Goal: Transaction & Acquisition: Purchase product/service

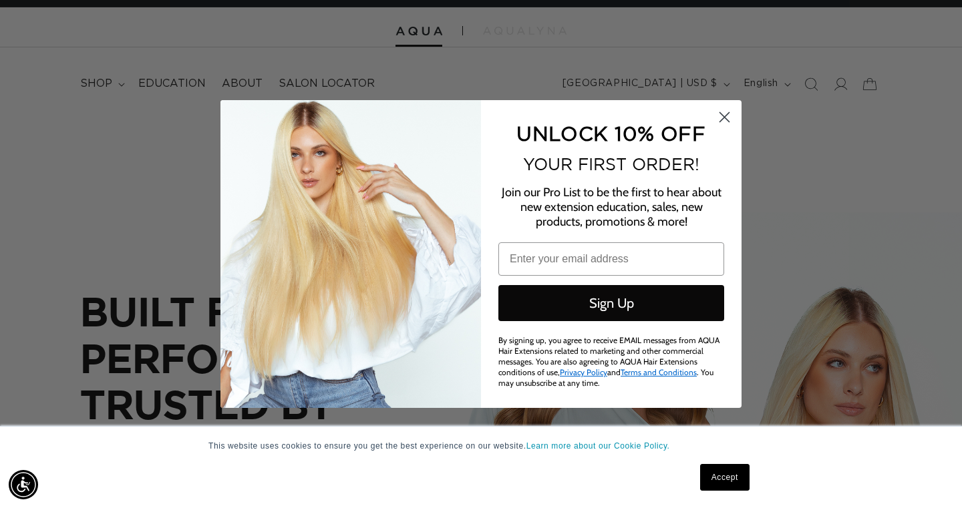
click at [722, 120] on icon "Close dialog" at bounding box center [724, 117] width 9 height 9
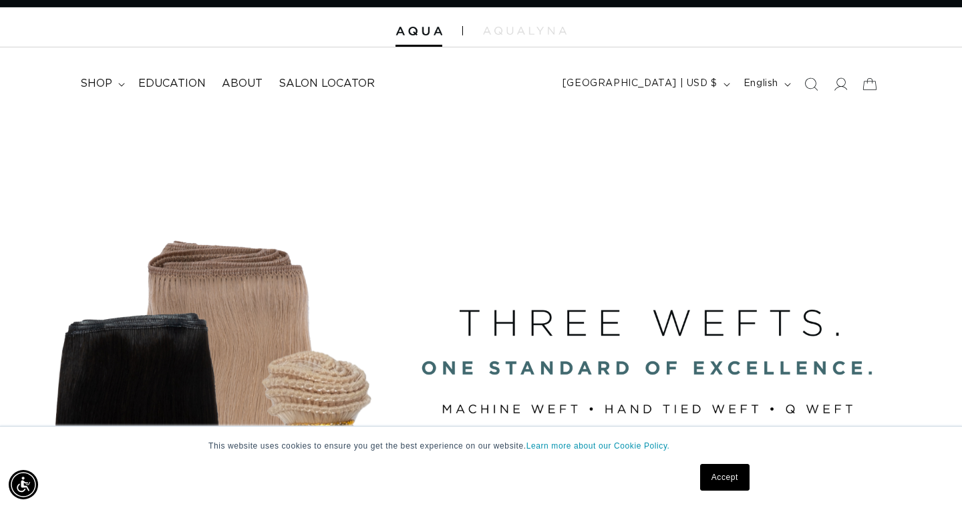
scroll to position [0, 1734]
click at [835, 81] on icon at bounding box center [840, 84] width 14 height 14
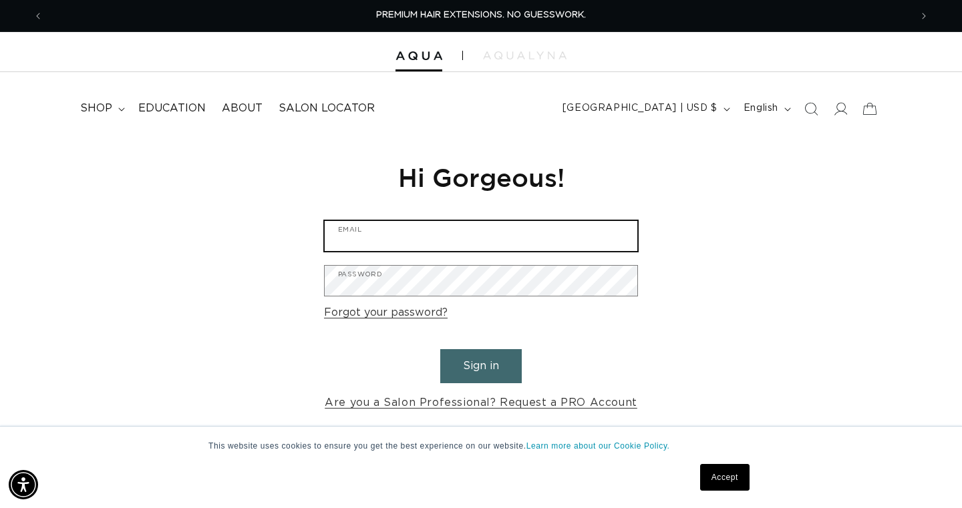
type input "evelarsen12@yahoo.com"
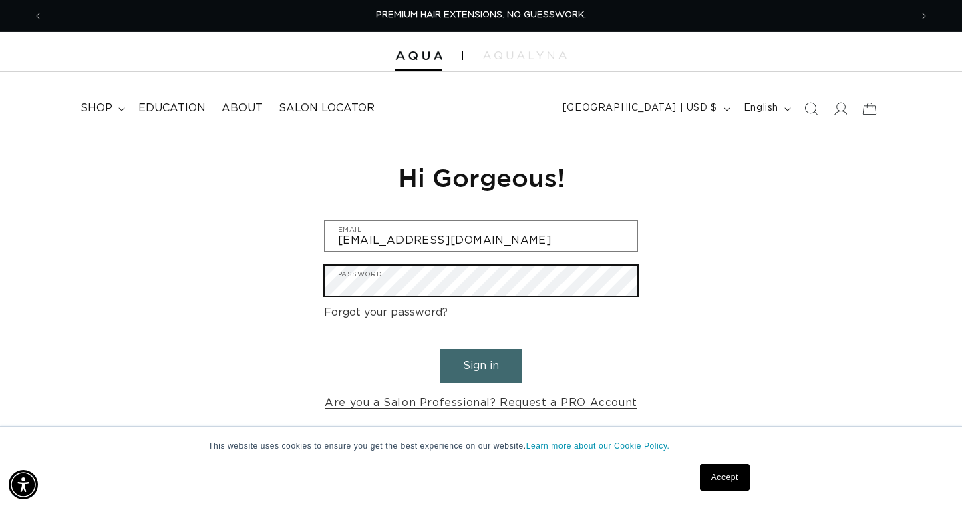
click at [481, 364] on button "Sign in" at bounding box center [480, 366] width 81 height 34
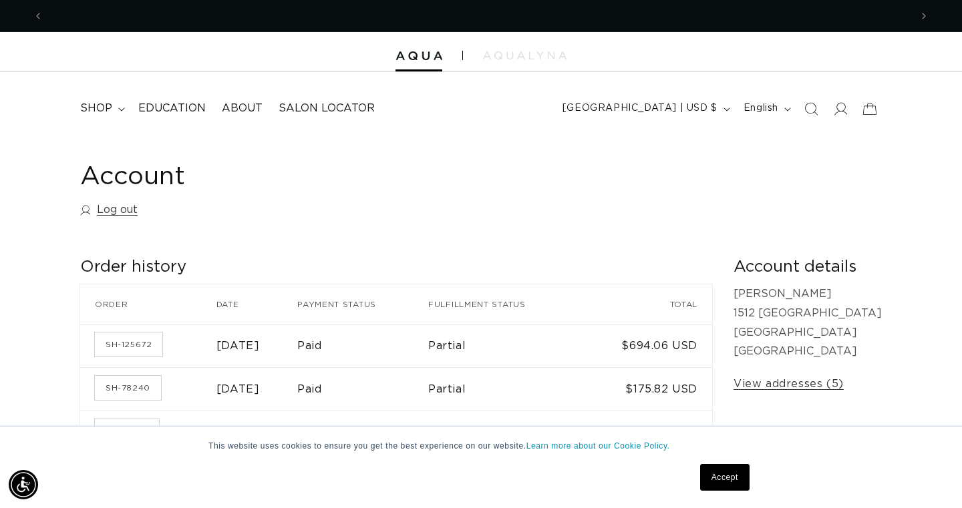
scroll to position [0, 867]
click at [98, 107] on span "shop" at bounding box center [96, 109] width 32 height 14
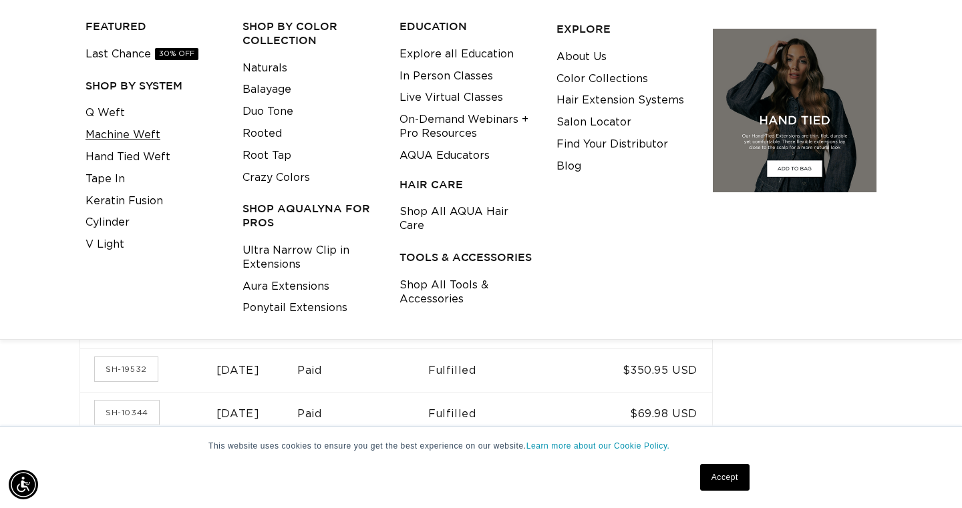
scroll to position [0, 0]
click at [136, 129] on link "Machine Weft" at bounding box center [122, 135] width 75 height 22
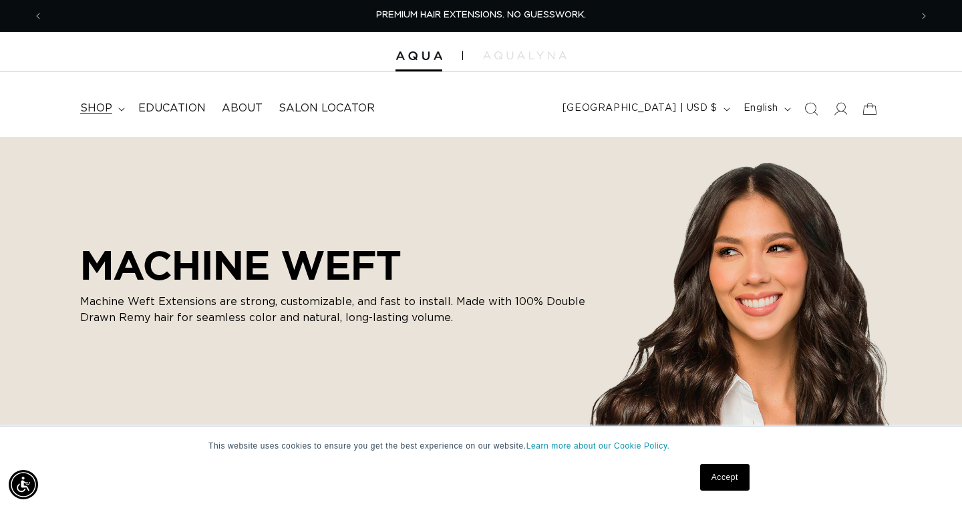
click at [118, 108] on icon at bounding box center [121, 109] width 6 height 3
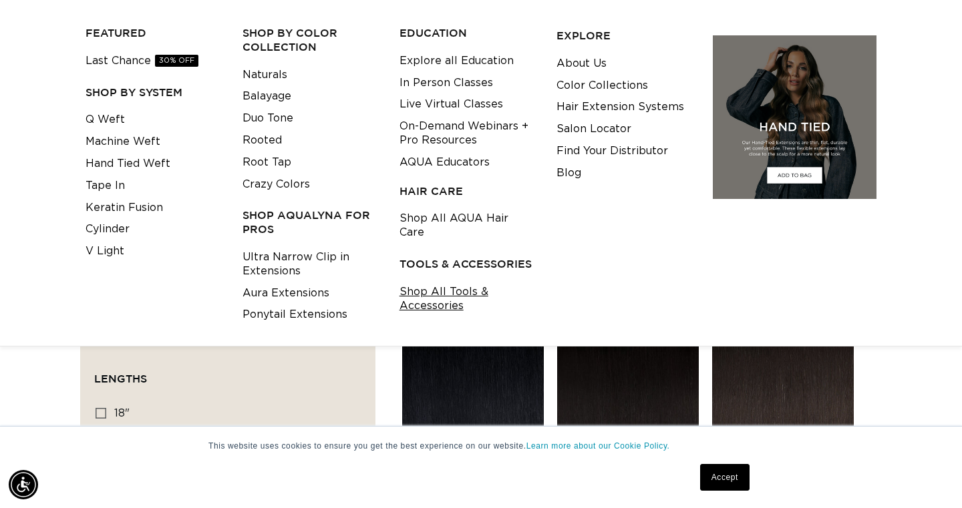
click at [444, 281] on link "Shop All Tools & Accessories" at bounding box center [467, 299] width 136 height 36
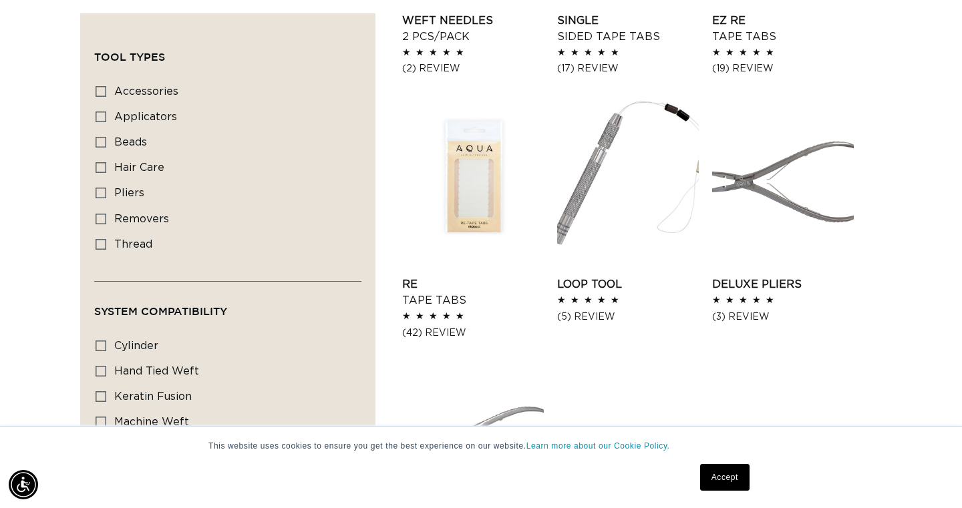
scroll to position [1485, 0]
click at [758, 281] on link "Deluxe Pliers" at bounding box center [783, 286] width 142 height 16
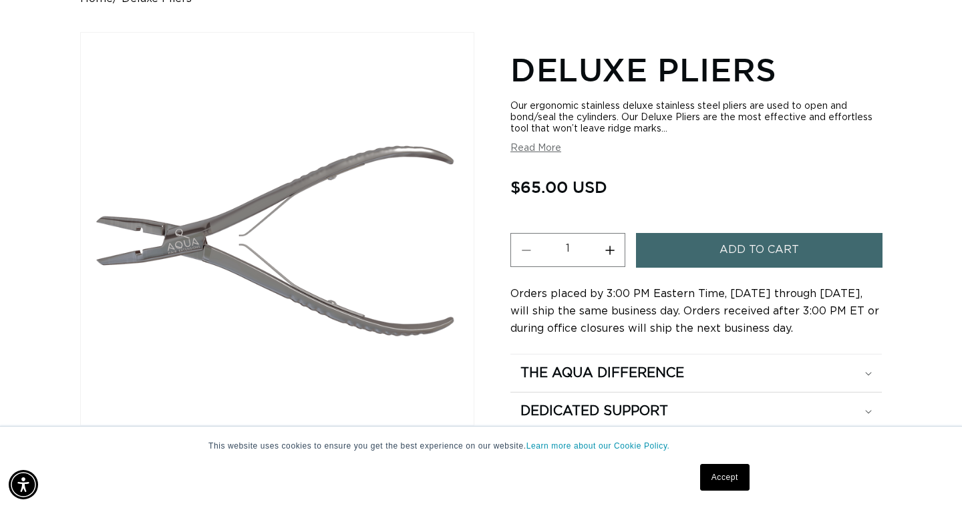
scroll to position [0, 1734]
click at [746, 241] on span "Add to cart" at bounding box center [758, 250] width 79 height 34
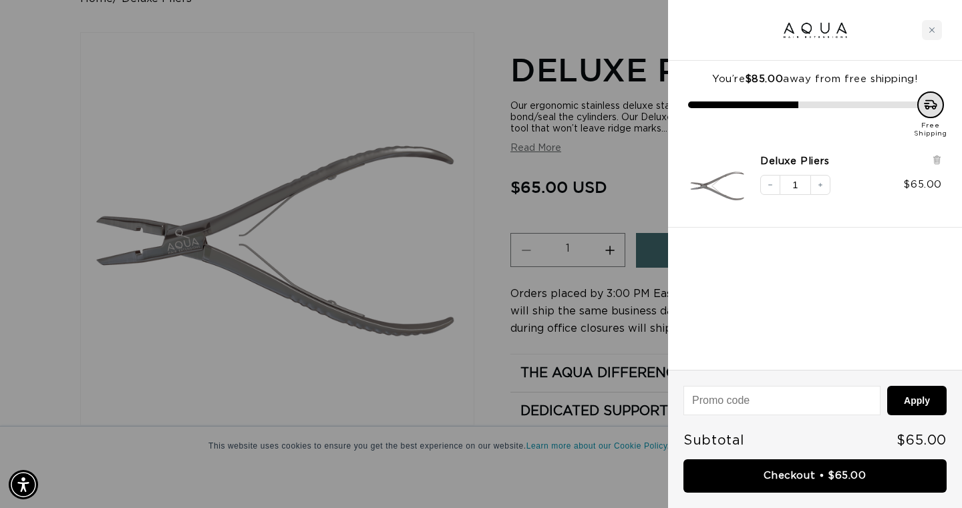
scroll to position [0, 0]
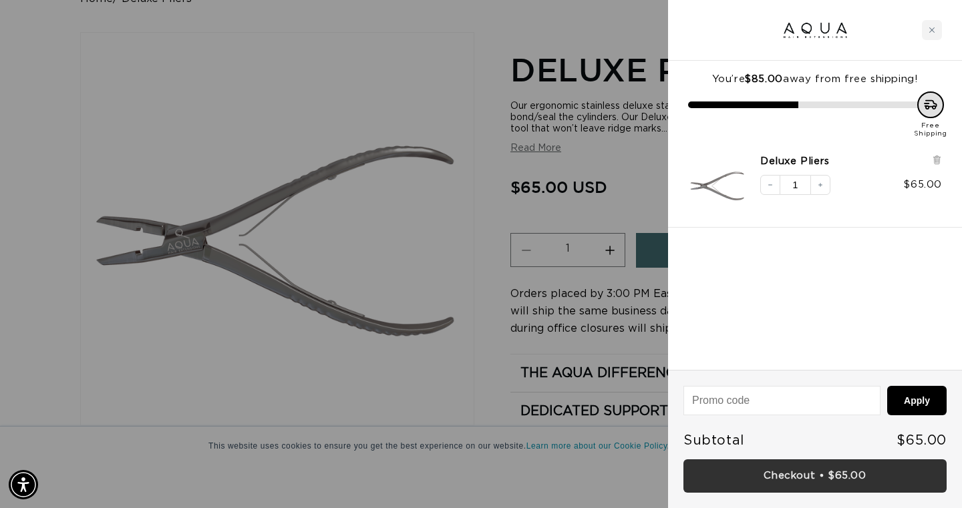
click at [809, 473] on link "Checkout • $65.00" at bounding box center [814, 476] width 263 height 34
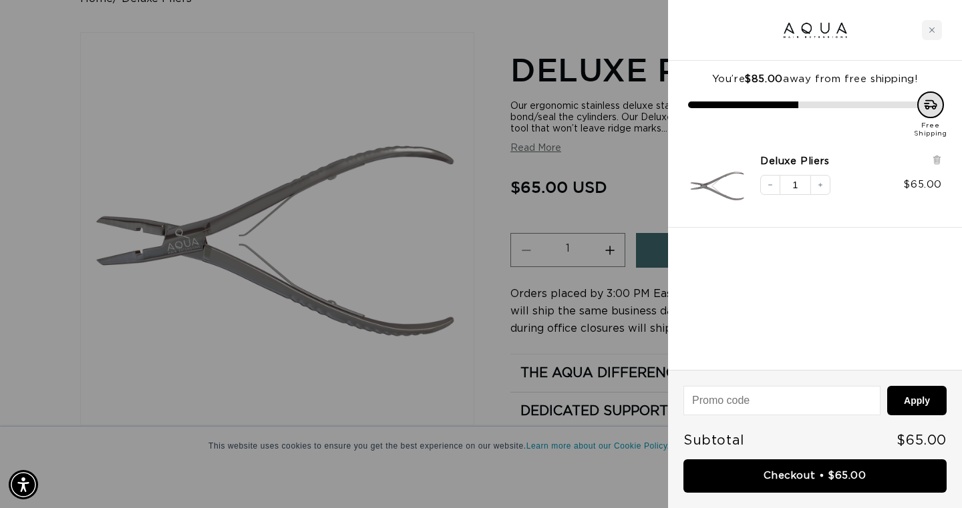
scroll to position [0, 1734]
click at [123, 92] on div at bounding box center [481, 254] width 962 height 508
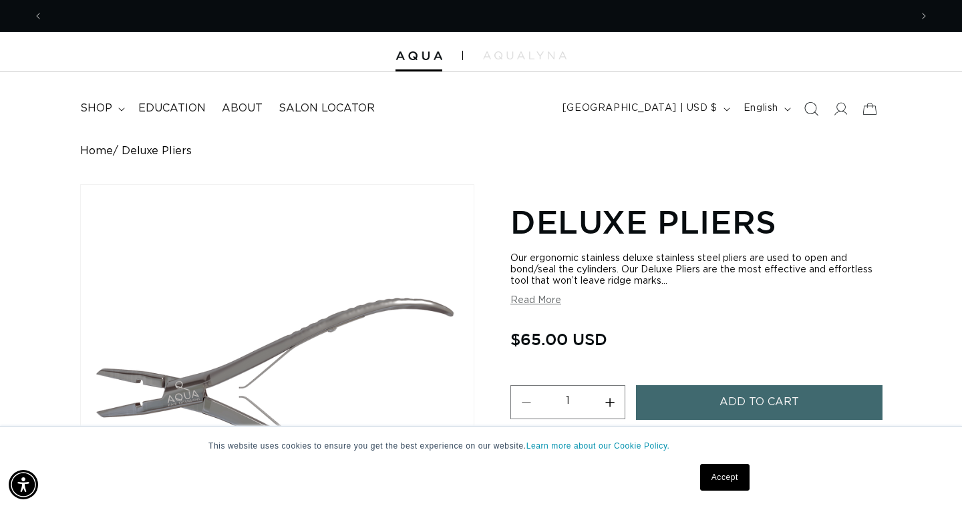
scroll to position [0, 867]
click at [811, 104] on icon "Search" at bounding box center [810, 109] width 14 height 14
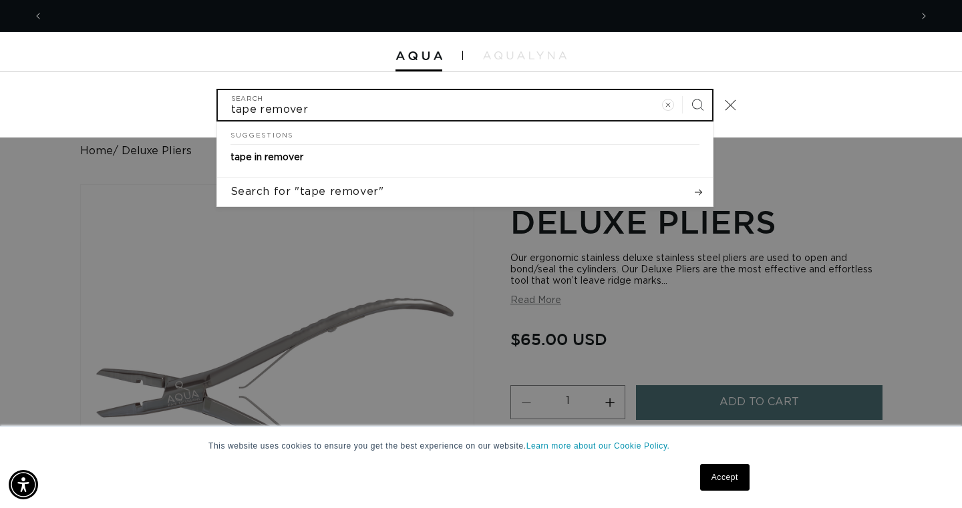
scroll to position [0, 0]
type input "tape remover"
click at [696, 104] on button "Search" at bounding box center [696, 104] width 29 height 29
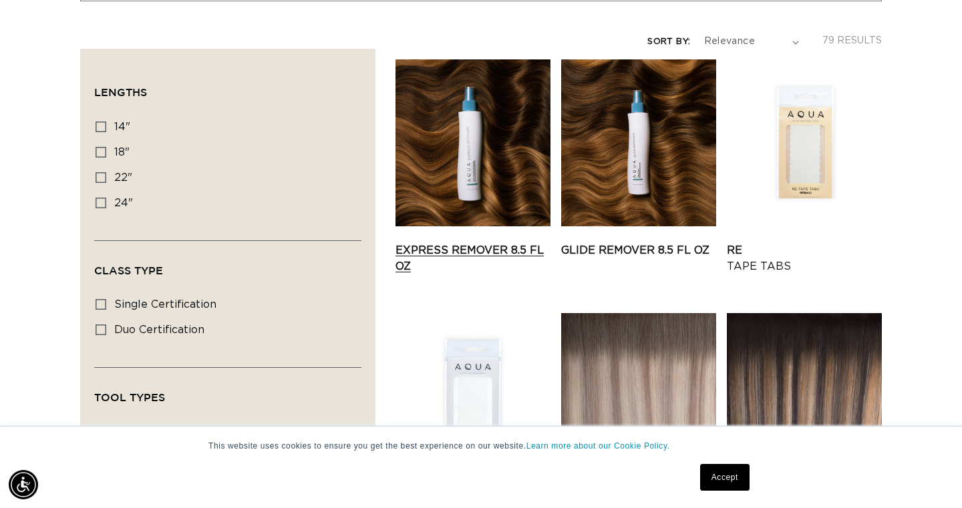
click at [451, 248] on link "Express Remover 8.5 fl oz" at bounding box center [472, 258] width 155 height 32
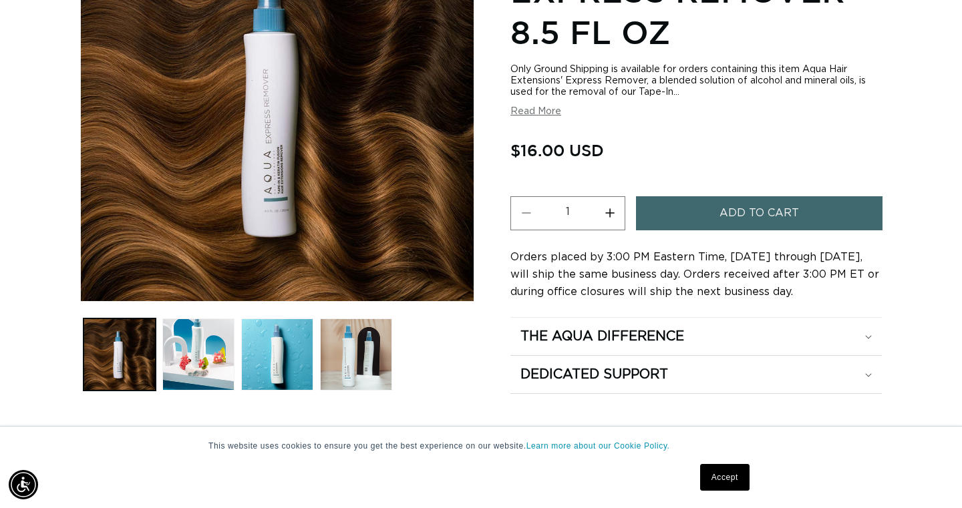
scroll to position [0, 867]
click at [696, 214] on button "Add to cart" at bounding box center [759, 213] width 246 height 34
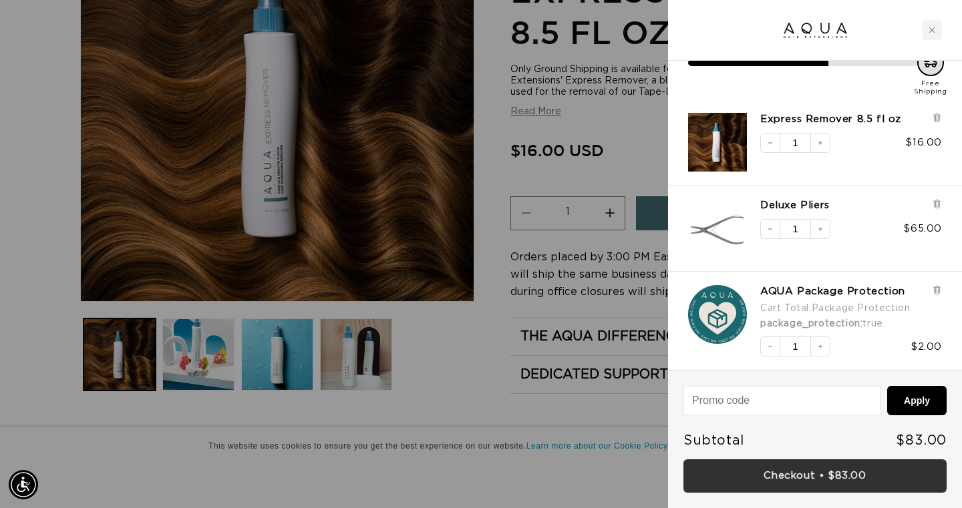
click at [799, 473] on link "Checkout • $83.00" at bounding box center [814, 476] width 263 height 34
